Goal: Check status: Check status

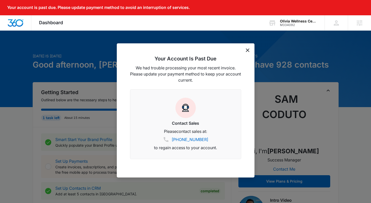
click at [246, 51] on icon "dismiss this dialog" at bounding box center [248, 50] width 4 height 4
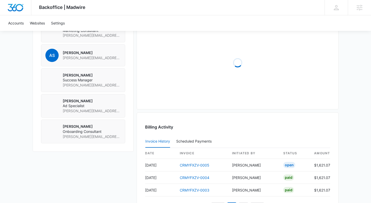
scroll to position [485, 0]
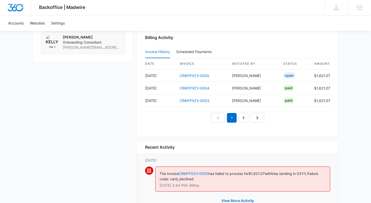
click at [338, 162] on div "Recent Activity Tuesday, October 7th The invoice CRMYFXZV-0005 has failed to pr…" at bounding box center [238, 177] width 202 height 75
